Goal: Task Accomplishment & Management: Use online tool/utility

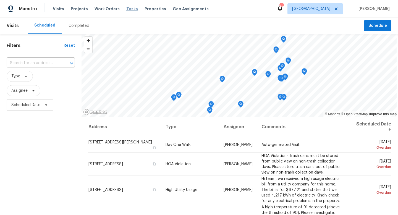
click at [128, 10] on span "Tasks" at bounding box center [132, 9] width 12 height 4
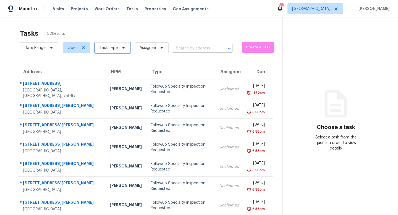
click at [123, 50] on icon at bounding box center [123, 48] width 4 height 4
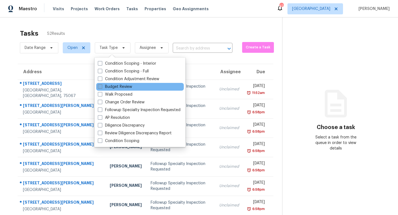
click at [115, 86] on label "Budget Review" at bounding box center [115, 87] width 34 height 6
click at [101, 86] on input "Budget Review" at bounding box center [100, 86] width 4 height 4
checkbox input "true"
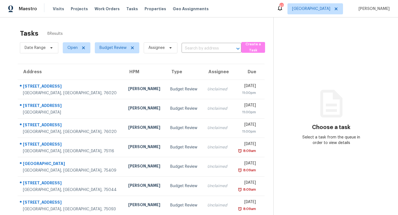
click at [136, 36] on div "Tasks 8 Results" at bounding box center [146, 33] width 253 height 14
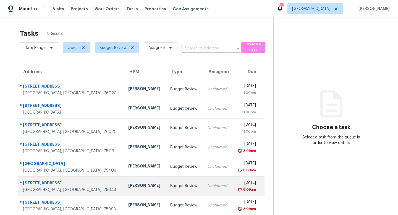
scroll to position [24, 0]
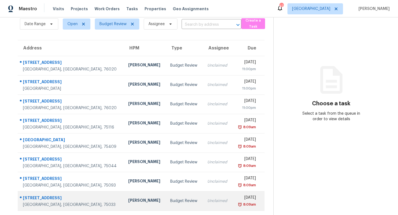
click at [170, 201] on div "Budget Review" at bounding box center [184, 201] width 28 height 6
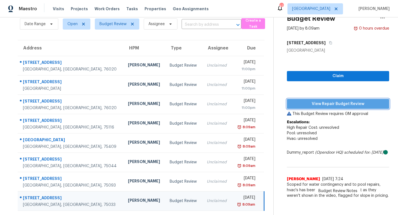
click at [340, 108] on button "View Repair Budget Review" at bounding box center [338, 104] width 102 height 10
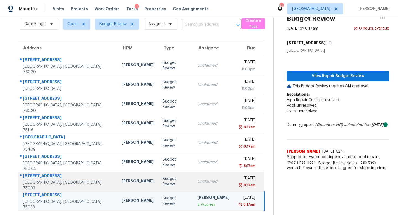
click at [159, 175] on td "Budget Review" at bounding box center [175, 181] width 35 height 19
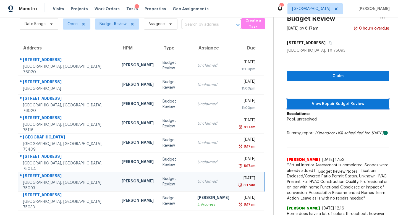
click at [304, 104] on span "View Repair Budget Review" at bounding box center [337, 104] width 93 height 7
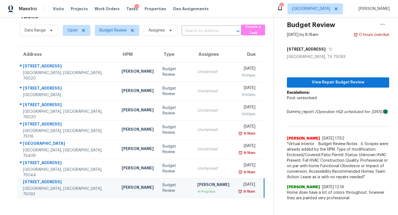
scroll to position [17, 0]
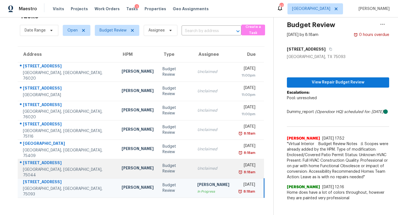
click at [168, 163] on td "Budget Review" at bounding box center [175, 168] width 35 height 19
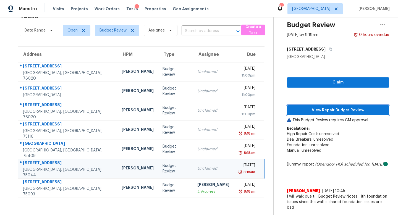
click at [295, 106] on button "View Repair Budget Review" at bounding box center [338, 110] width 102 height 10
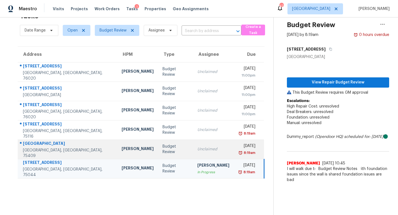
click at [165, 145] on td "Budget Review" at bounding box center [175, 148] width 35 height 19
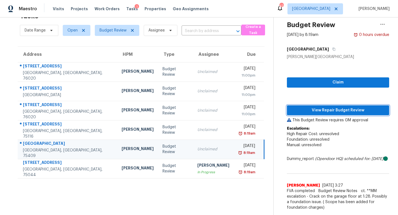
click at [304, 107] on span "View Repair Budget Review" at bounding box center [337, 110] width 93 height 7
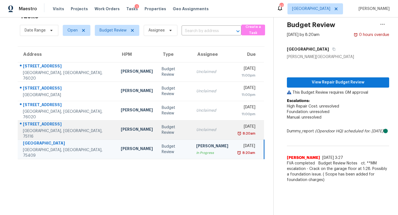
click at [157, 127] on td "Budget Review" at bounding box center [174, 129] width 35 height 19
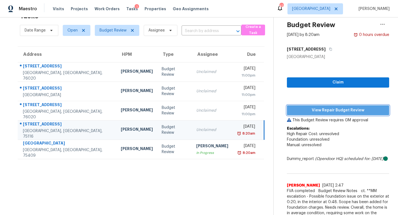
click at [310, 106] on button "View Repair Budget Review" at bounding box center [338, 110] width 102 height 10
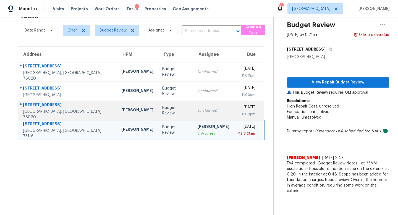
click at [207, 105] on td "Unclaimed" at bounding box center [213, 110] width 41 height 19
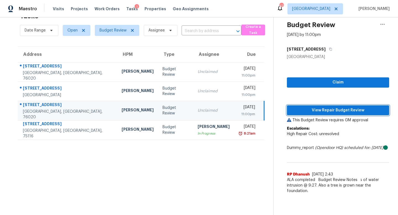
click at [309, 106] on button "View Repair Budget Review" at bounding box center [338, 110] width 102 height 10
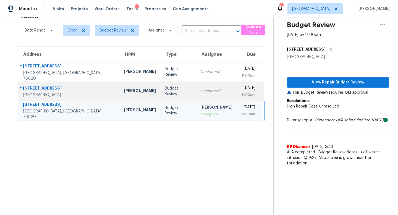
click at [200, 93] on div "Unclaimed" at bounding box center [216, 91] width 32 height 6
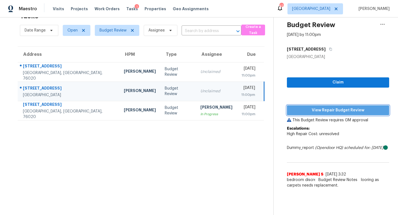
click at [305, 107] on span "View Repair Budget Review" at bounding box center [337, 110] width 93 height 7
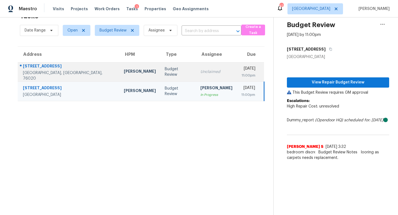
click at [196, 76] on td "Unclaimed" at bounding box center [216, 71] width 41 height 19
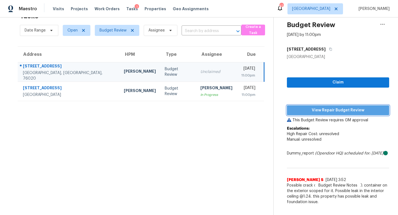
click at [317, 108] on span "View Repair Budget Review" at bounding box center [337, 110] width 93 height 7
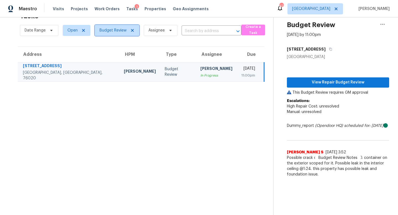
click at [120, 32] on span "Budget Review" at bounding box center [112, 31] width 27 height 6
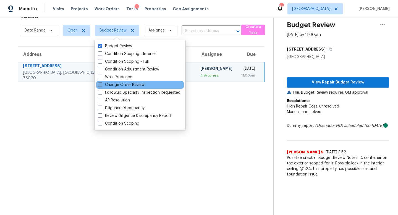
click at [113, 85] on label "Change Order Review" at bounding box center [121, 85] width 47 height 6
click at [101, 85] on input "Change Order Review" at bounding box center [100, 84] width 4 height 4
checkbox input "true"
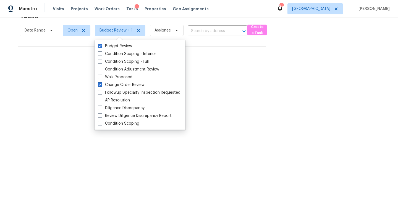
click at [70, 169] on section "Tasks 0 Results Date Range Open Budget Review + 1 Assignee ​ Create a Task No t…" at bounding box center [142, 112] width 266 height 206
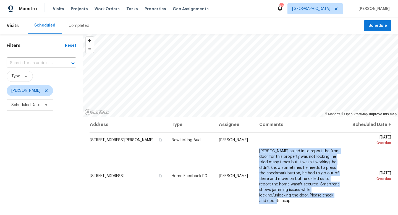
drag, startPoint x: 263, startPoint y: 154, endPoint x: 308, endPoint y: 200, distance: 63.7
click at [308, 200] on td "[PERSON_NAME] called in to report the front door for this property was not lock…" at bounding box center [300, 176] width 91 height 56
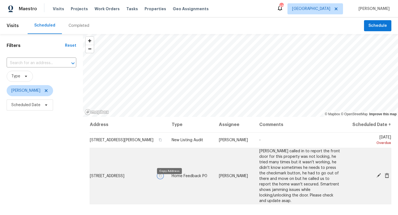
click at [162, 177] on icon "button" at bounding box center [160, 175] width 3 height 3
click at [379, 177] on icon at bounding box center [378, 175] width 4 height 4
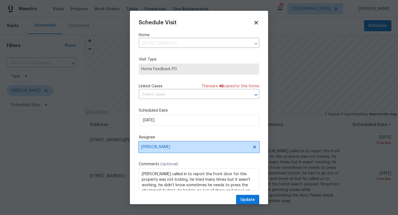
click at [167, 148] on span "[PERSON_NAME]" at bounding box center [195, 147] width 108 height 4
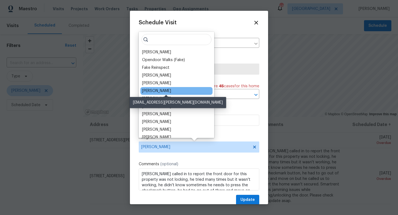
click at [164, 91] on div "[PERSON_NAME]" at bounding box center [156, 91] width 29 height 6
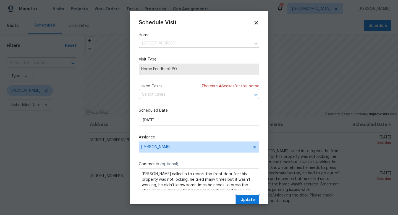
click at [241, 196] on button "Update" at bounding box center [247, 200] width 23 height 10
